Goal: Find specific fact: Find specific fact

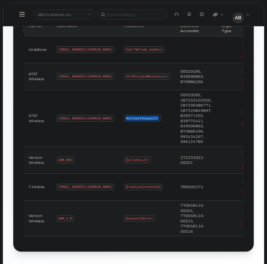
scroll to position [119, 0]
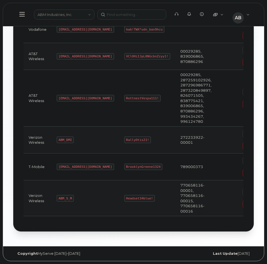
click at [69, 197] on code "ABM_S_M" at bounding box center [65, 198] width 17 height 7
drag, startPoint x: 69, startPoint y: 197, endPoint x: 65, endPoint y: 197, distance: 4.5
click at [65, 197] on code "ABM_S_M" at bounding box center [65, 198] width 17 height 7
copy code "ABM_S_M"
drag, startPoint x: 130, startPoint y: 197, endPoint x: 104, endPoint y: 197, distance: 26.0
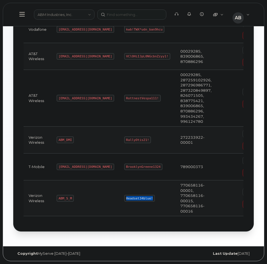
click at [124, 197] on code "Headset34blue!" at bounding box center [139, 198] width 31 height 7
copy code "Headset34blue!"
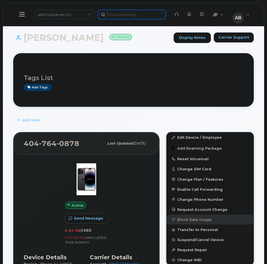
click at [113, 14] on div at bounding box center [131, 15] width 69 height 10
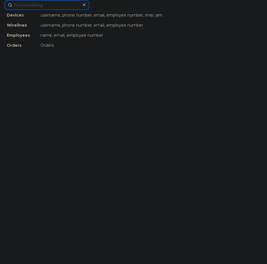
paste input "3614464108"
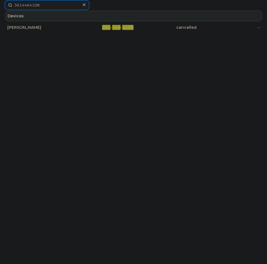
type input "3614464108"
